Goal: Information Seeking & Learning: Learn about a topic

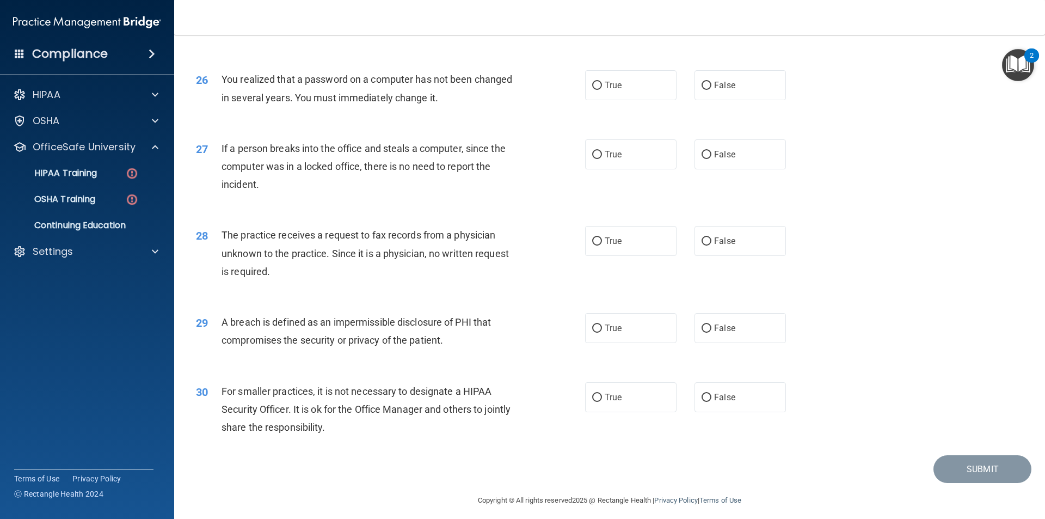
scroll to position [2057, 0]
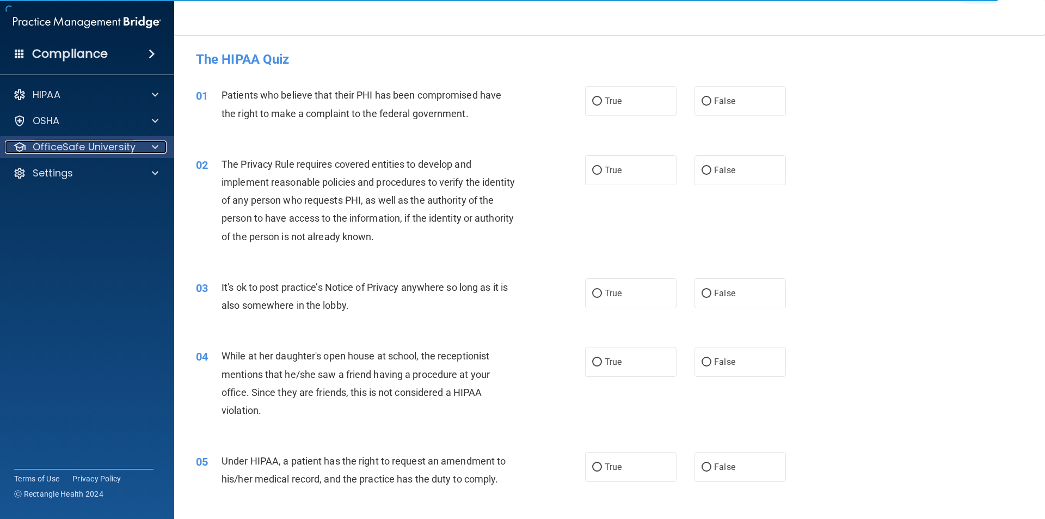
click at [103, 152] on p "OfficeSafe University" at bounding box center [84, 146] width 103 height 13
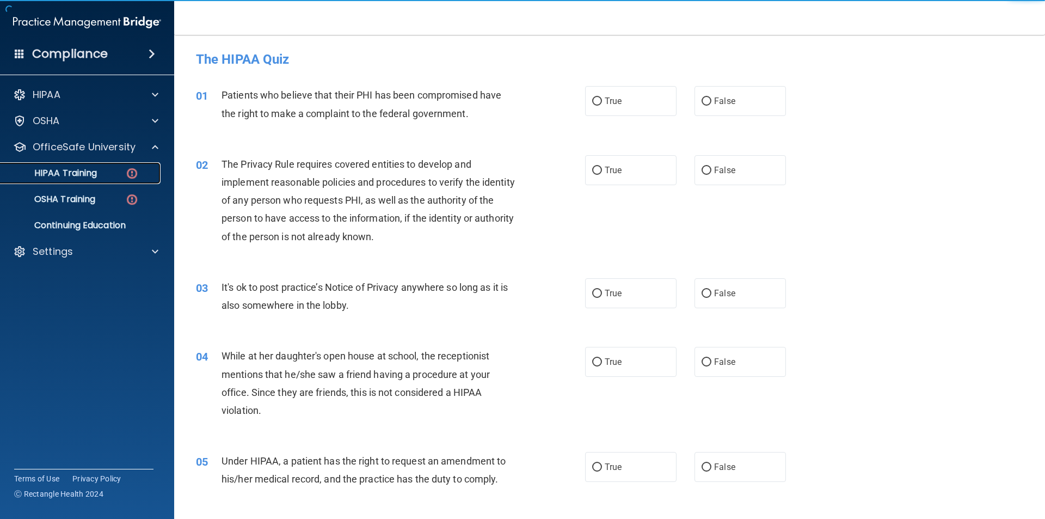
click at [107, 163] on link "HIPAA Training" at bounding box center [74, 173] width 171 height 22
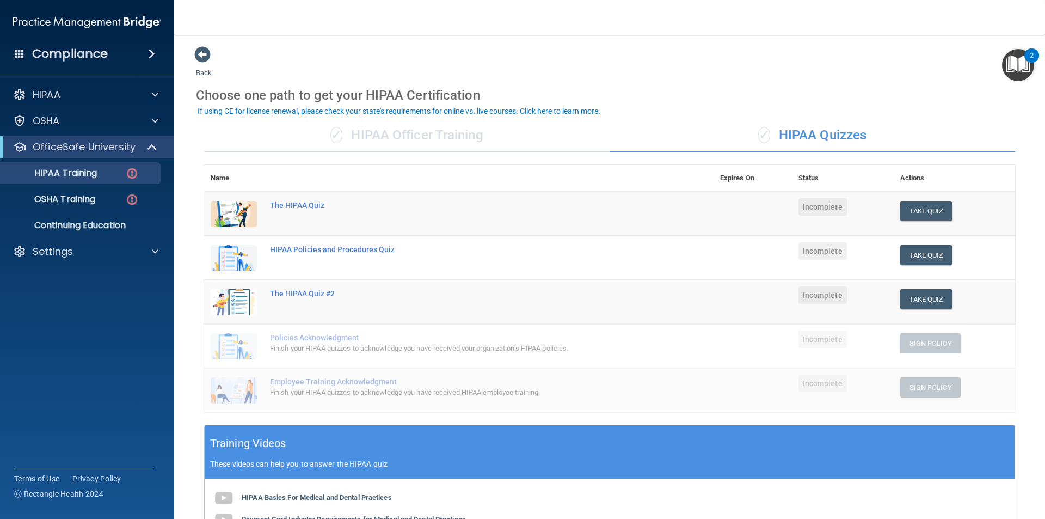
click at [824, 125] on div "✓ HIPAA Quizzes" at bounding box center [812, 135] width 405 height 33
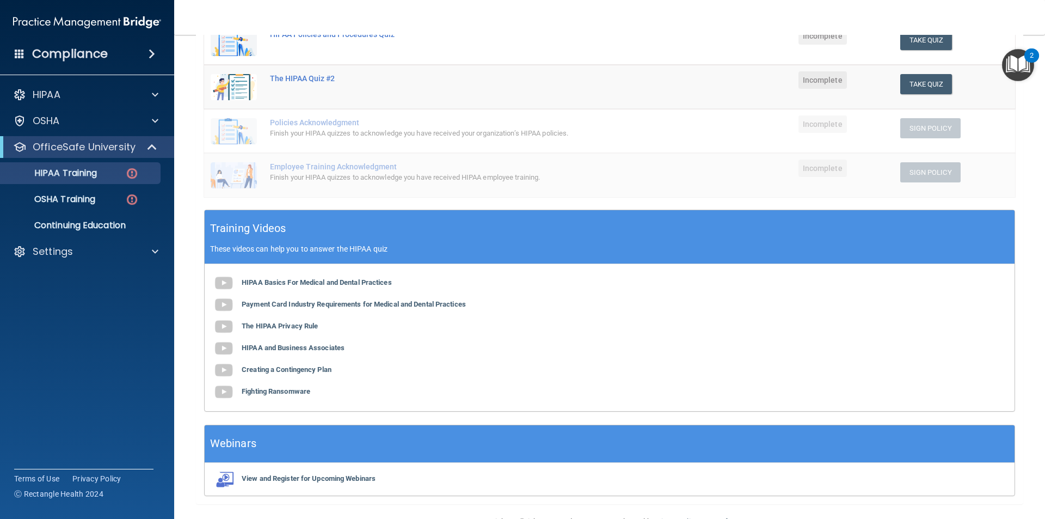
scroll to position [244, 0]
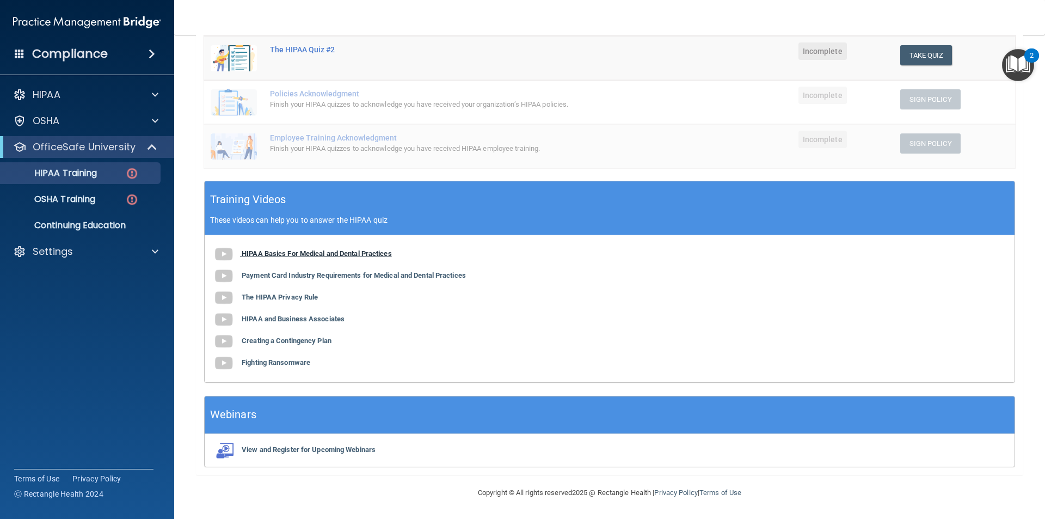
click at [307, 255] on b "HIPAA Basics For Medical and Dental Practices" at bounding box center [317, 253] width 150 height 8
click at [285, 278] on b "Payment Card Industry Requirements for Medical and Dental Practices" at bounding box center [354, 275] width 224 height 8
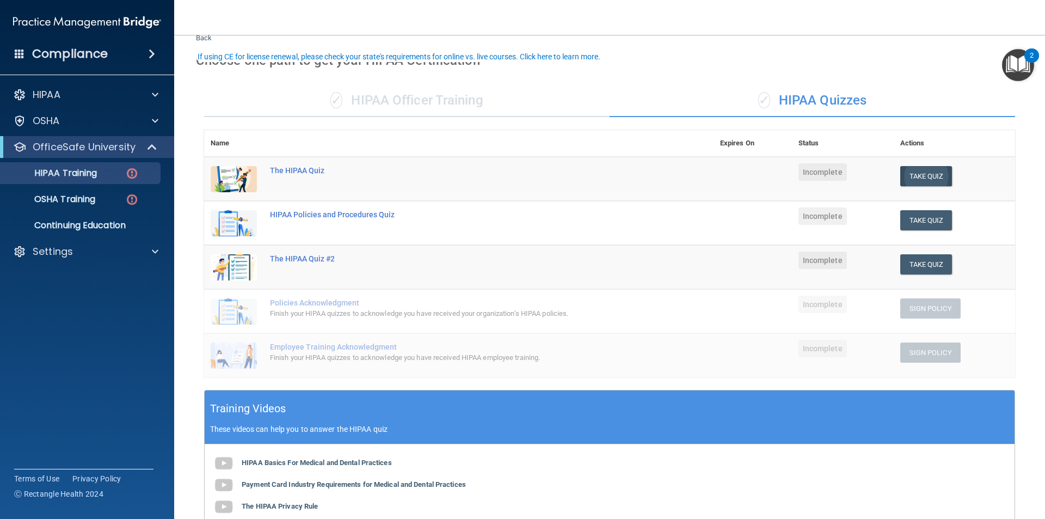
scroll to position [54, 0]
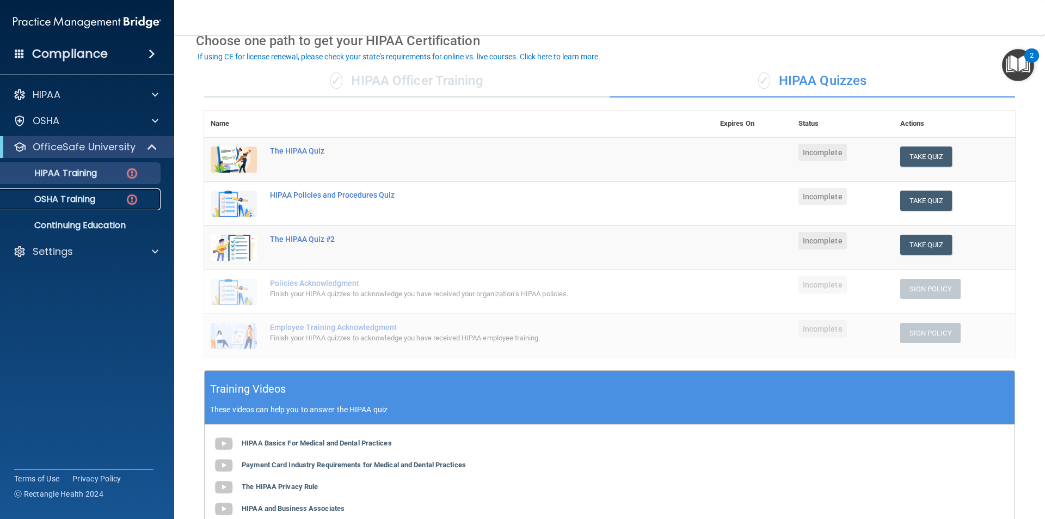
click at [96, 192] on link "OSHA Training" at bounding box center [74, 199] width 171 height 22
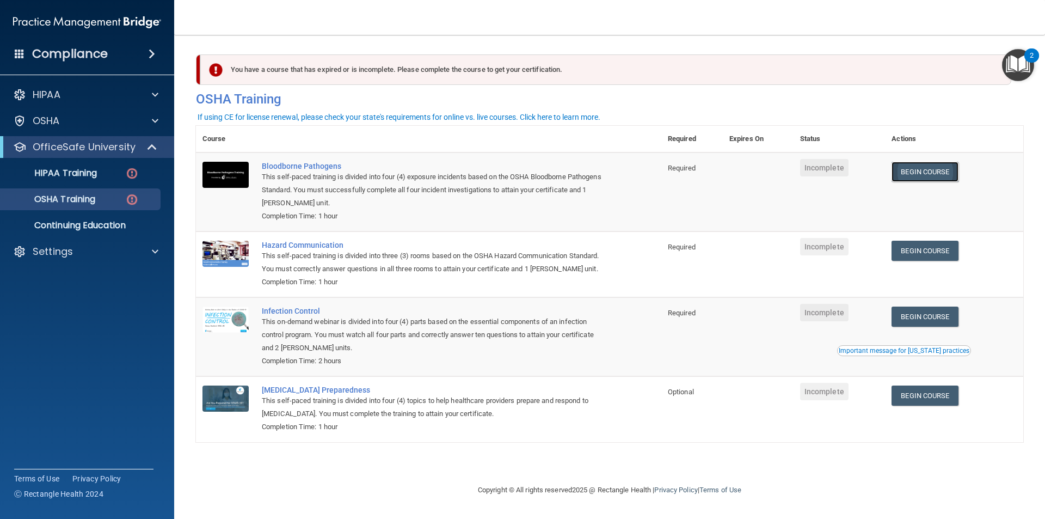
click at [933, 173] on link "Begin Course" at bounding box center [924, 172] width 66 height 20
